Goal: Book appointment/travel/reservation

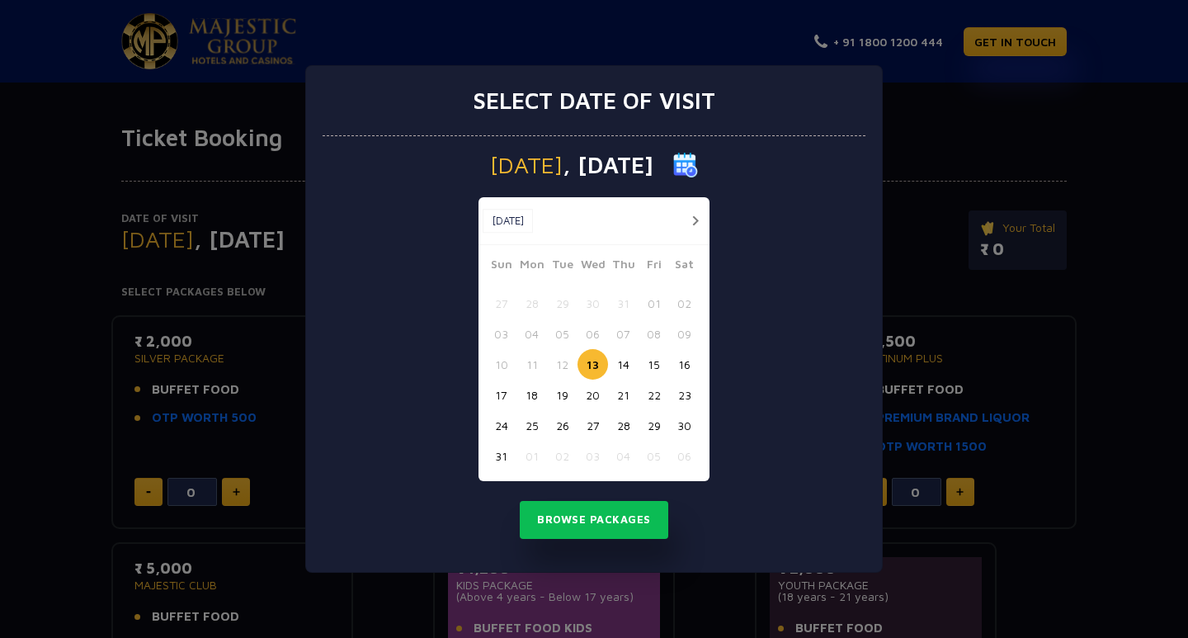
click at [655, 360] on button "15" at bounding box center [653, 364] width 31 height 31
click at [608, 526] on button "Browse Packages" at bounding box center [594, 520] width 148 height 38
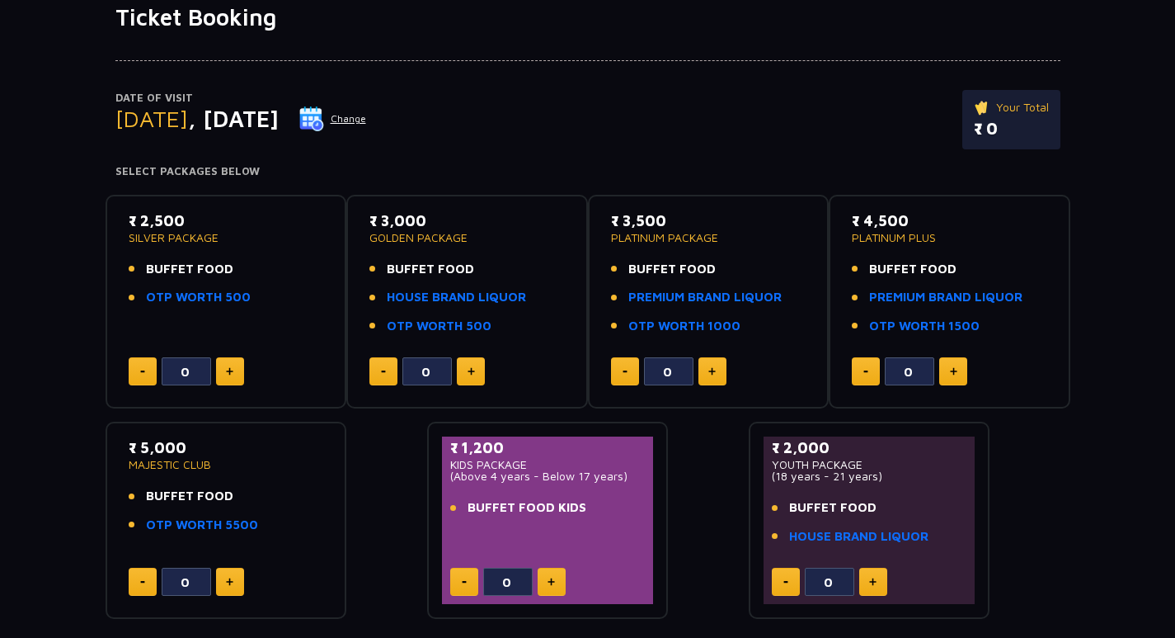
scroll to position [69, 0]
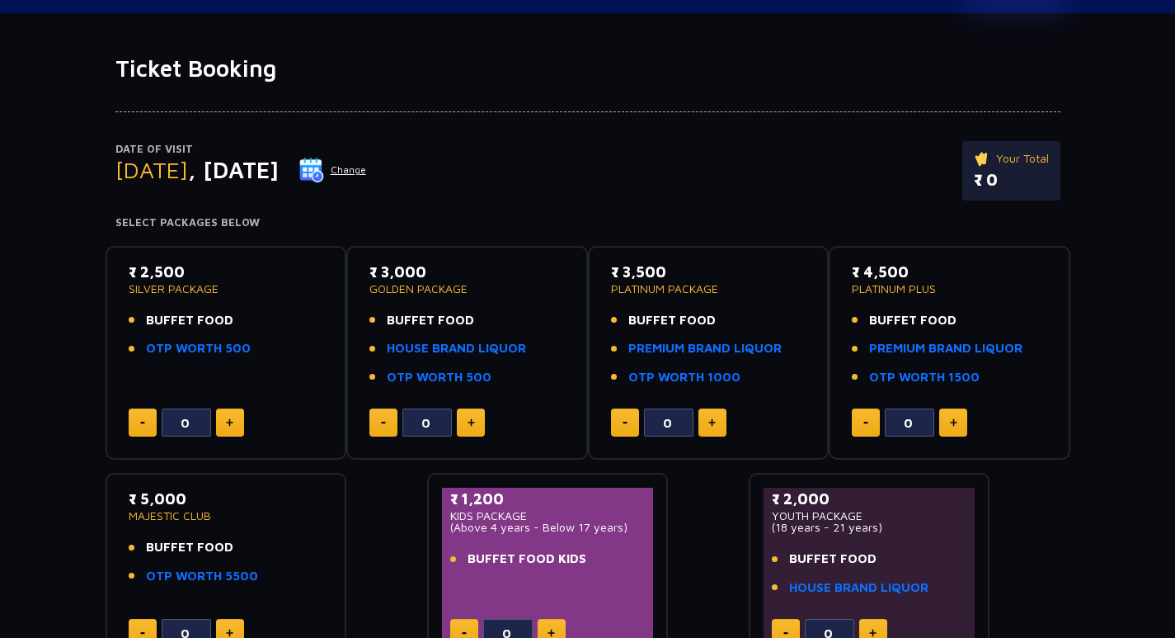
click at [472, 426] on img at bounding box center [471, 422] width 7 height 8
type input "3"
drag, startPoint x: 1182, startPoint y: 279, endPoint x: 1187, endPoint y: 413, distance: 134.5
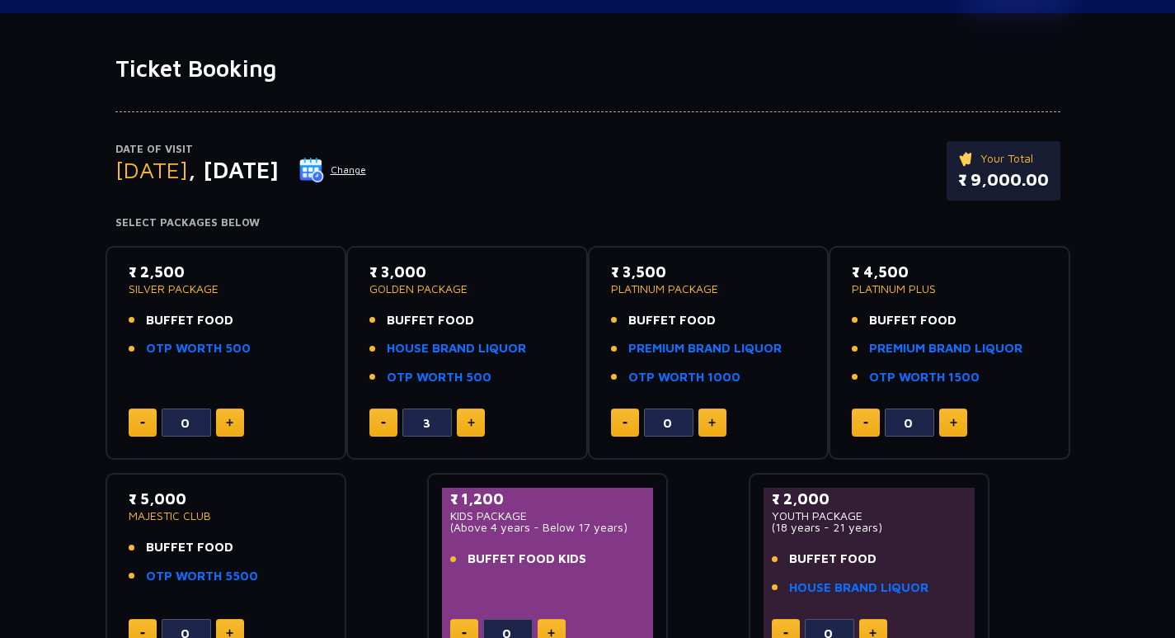
click at [1175, 413] on html "+ 91 1800 1200 444 GET IN TOUCH Ticket Booking Date of Visit [DATE] Change Your…" at bounding box center [587, 629] width 1175 height 1396
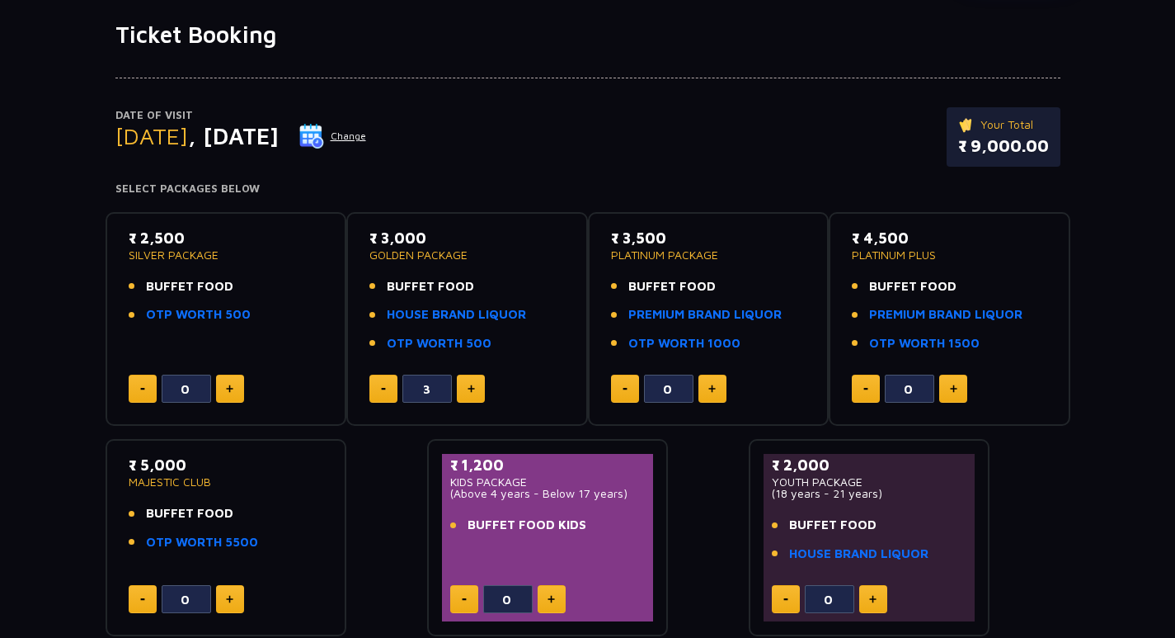
scroll to position [0, 0]
